Goal: Check status

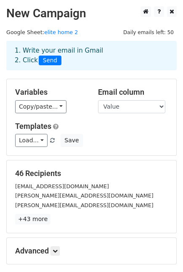
scroll to position [65, 0]
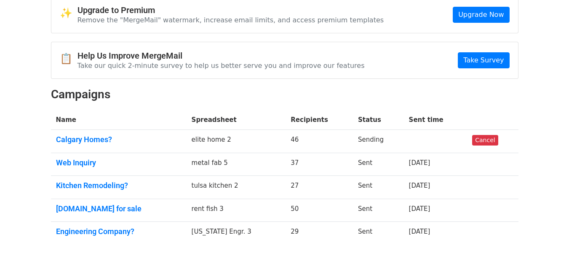
scroll to position [50, 0]
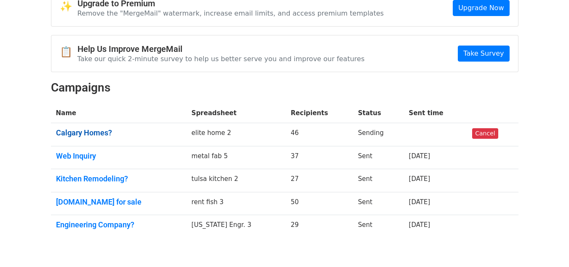
click at [99, 130] on link "Calgary Homes?" at bounding box center [118, 132] width 125 height 9
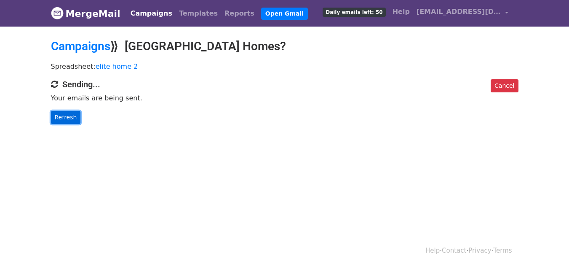
click at [71, 120] on link "Refresh" at bounding box center [66, 117] width 30 height 13
click at [63, 117] on link "Refresh" at bounding box center [66, 117] width 30 height 13
click at [62, 115] on link "Refresh" at bounding box center [66, 117] width 30 height 13
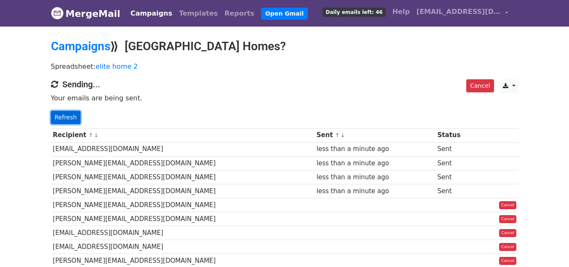
click at [61, 114] on link "Refresh" at bounding box center [66, 117] width 30 height 13
